Goal: Task Accomplishment & Management: Manage account settings

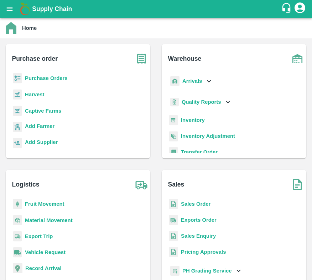
click at [299, 6] on icon "account of current user" at bounding box center [299, 7] width 13 height 13
click at [294, 36] on li "Logout" at bounding box center [298, 38] width 55 height 12
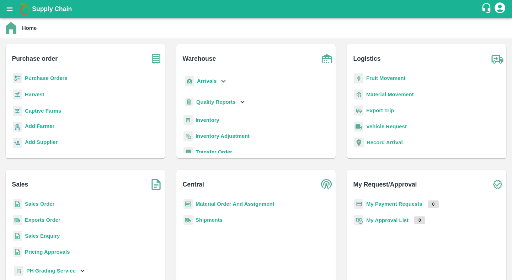
click at [498, 10] on icon "account of current user" at bounding box center [500, 7] width 13 height 13
click at [483, 42] on li "Logout" at bounding box center [499, 38] width 55 height 12
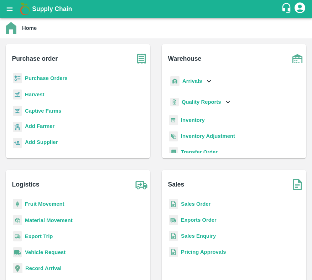
click at [297, 7] on icon "account of current user" at bounding box center [299, 7] width 13 height 13
click at [290, 37] on li "Logout" at bounding box center [298, 38] width 55 height 12
